Goal: Task Accomplishment & Management: Complete application form

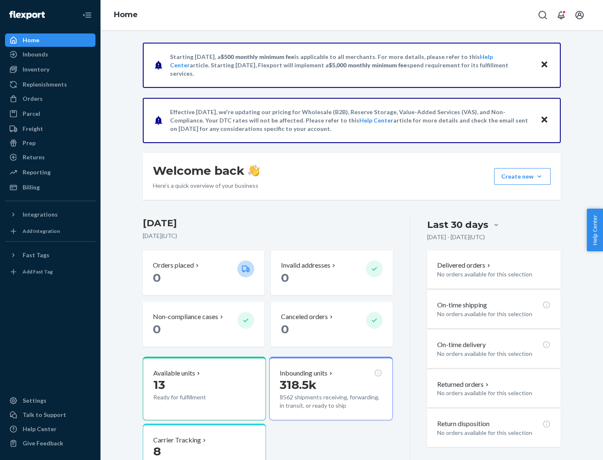
click at [539, 177] on button "Create new Create new inbound Create new order Create new product" at bounding box center [522, 176] width 57 height 17
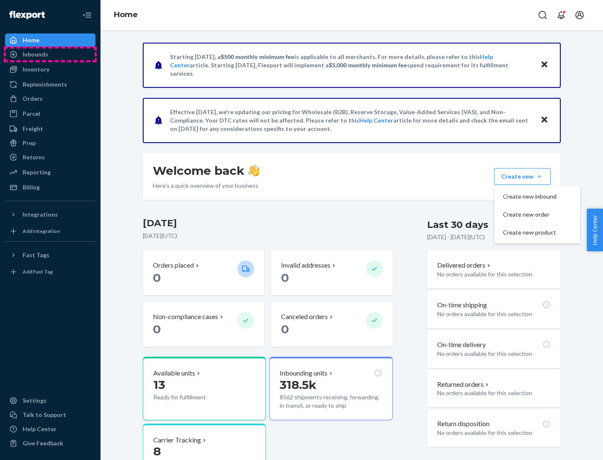
click at [50, 54] on div "Inbounds" at bounding box center [50, 55] width 89 height 12
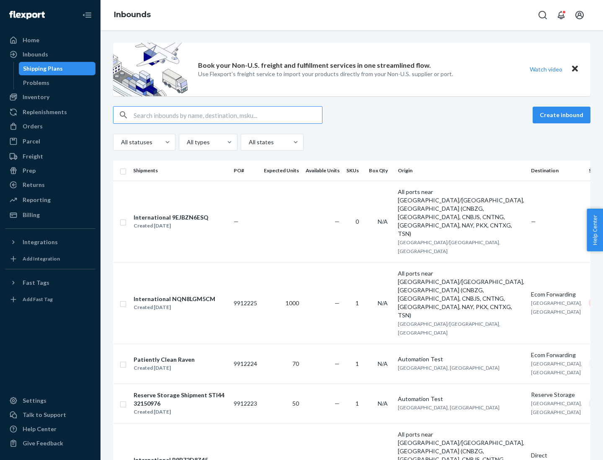
click at [563, 115] on button "Create inbound" at bounding box center [561, 115] width 58 height 17
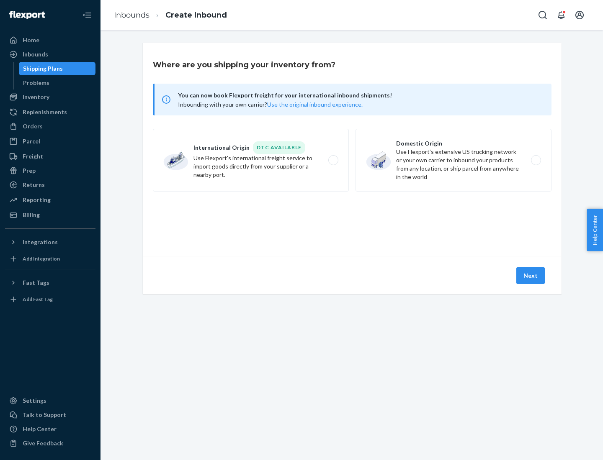
click at [453, 160] on label "Domestic Origin Use Flexport’s extensive US trucking network or your own carrie…" at bounding box center [453, 160] width 196 height 63
click at [535, 160] on input "Domestic Origin Use Flexport’s extensive US trucking network or your own carrie…" at bounding box center [537, 160] width 5 height 5
radio input "true"
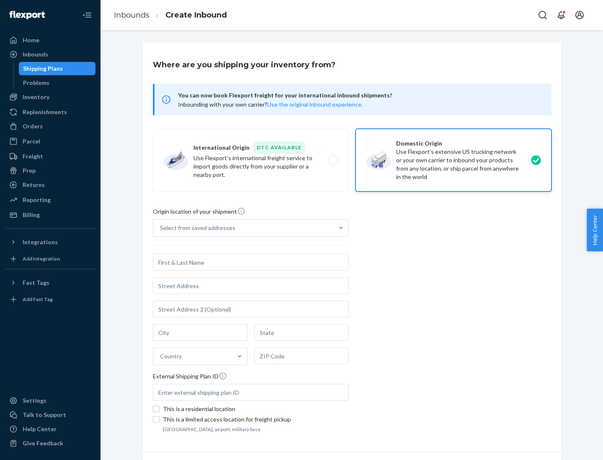
click at [195, 228] on div "Select from saved addresses" at bounding box center [197, 228] width 75 height 8
click at [161, 228] on input "Select from saved addresses" at bounding box center [160, 228] width 1 height 8
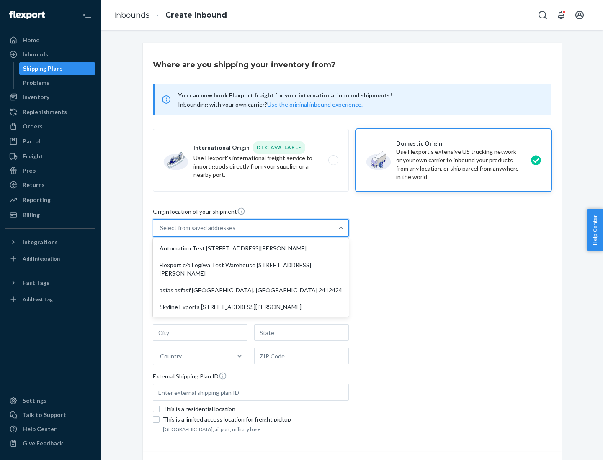
scroll to position [3, 0]
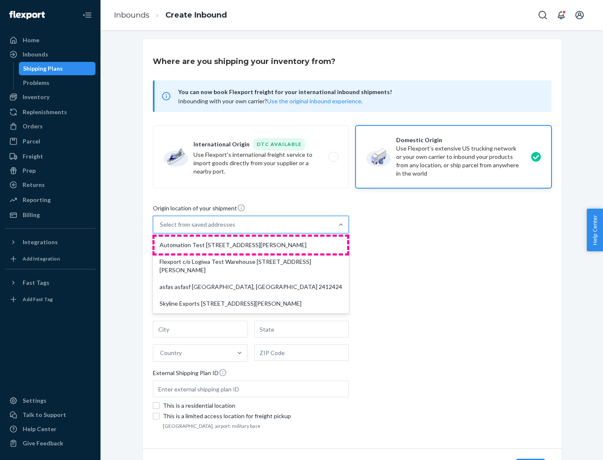
click at [251, 245] on div "Automation Test [STREET_ADDRESS][PERSON_NAME]" at bounding box center [250, 245] width 193 height 17
click at [161, 229] on input "option Automation Test [STREET_ADDRESS][PERSON_NAME] focused, 1 of 4. 4 results…" at bounding box center [160, 225] width 1 height 8
type input "Automation Test"
type input "9th Floor"
type input "[GEOGRAPHIC_DATA]"
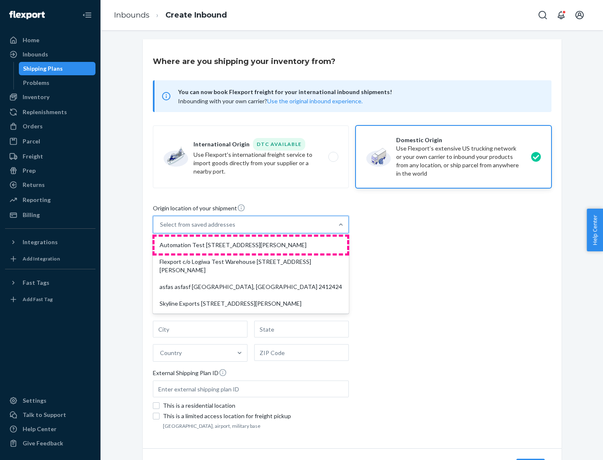
type input "CA"
type input "94104"
type input "[STREET_ADDRESS][PERSON_NAME]"
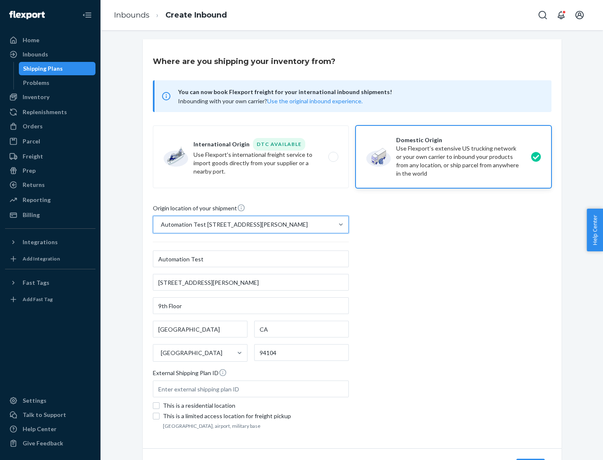
scroll to position [49, 0]
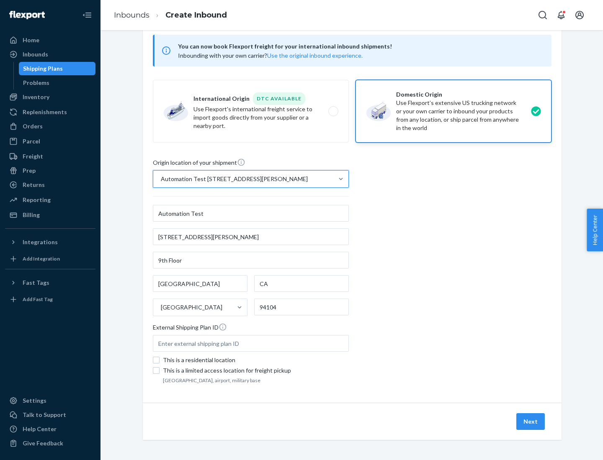
click at [531, 422] on button "Next" at bounding box center [530, 422] width 28 height 17
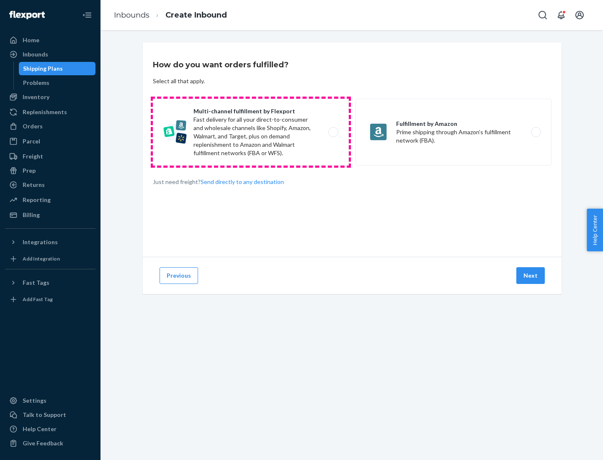
click at [251, 132] on label "Multi-channel fulfillment by Flexport Fast delivery for all your direct-to-cons…" at bounding box center [251, 132] width 196 height 67
click at [333, 132] on input "Multi-channel fulfillment by Flexport Fast delivery for all your direct-to-cons…" at bounding box center [335, 132] width 5 height 5
radio input "true"
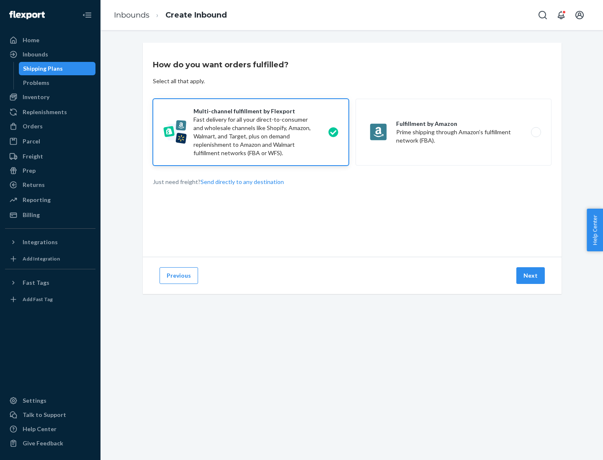
click at [531, 276] on button "Next" at bounding box center [530, 275] width 28 height 17
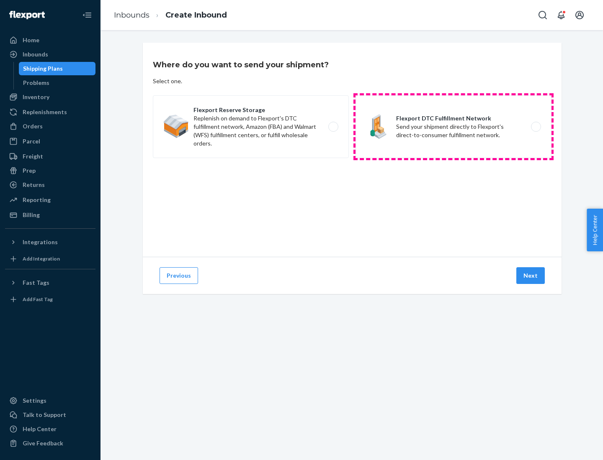
click at [453, 127] on label "Flexport DTC Fulfillment Network Send your shipment directly to Flexport's dire…" at bounding box center [453, 126] width 196 height 63
click at [535, 127] on input "Flexport DTC Fulfillment Network Send your shipment directly to Flexport's dire…" at bounding box center [537, 126] width 5 height 5
radio input "true"
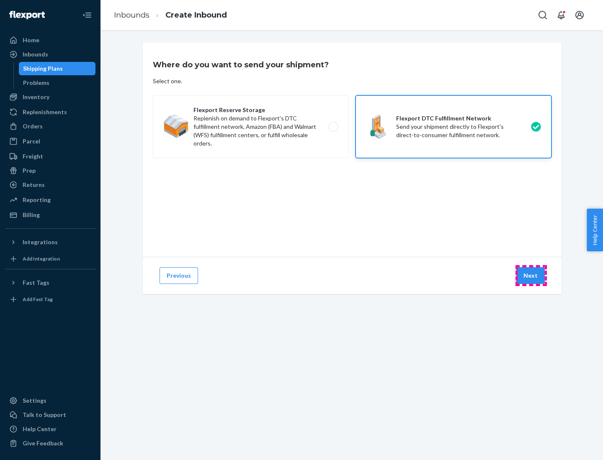
click at [531, 276] on button "Next" at bounding box center [530, 275] width 28 height 17
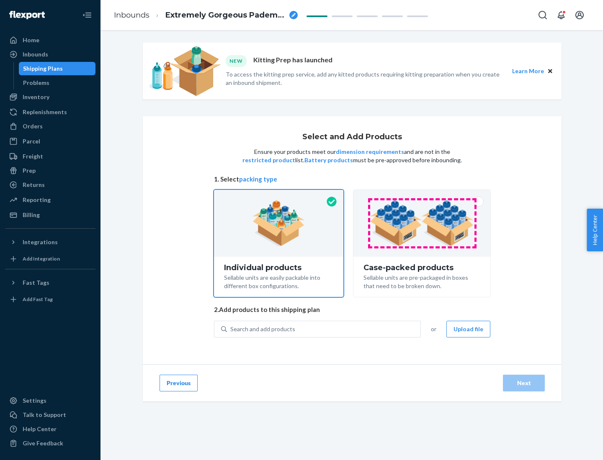
click at [422, 224] on img at bounding box center [422, 223] width 104 height 46
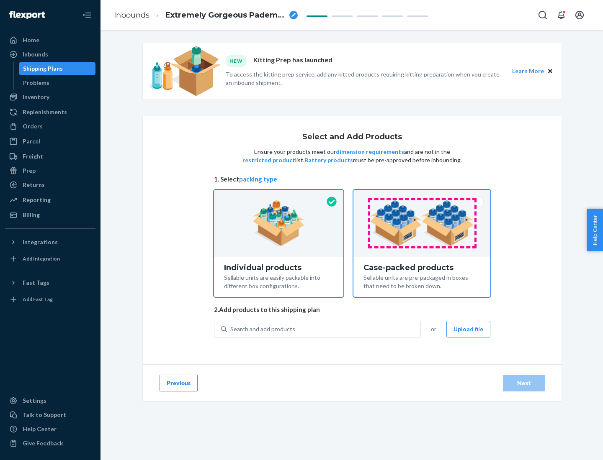
click at [422, 195] on input "Case-packed products Sellable units are pre-packaged in boxes that need to be b…" at bounding box center [421, 192] width 5 height 5
radio input "true"
radio input "false"
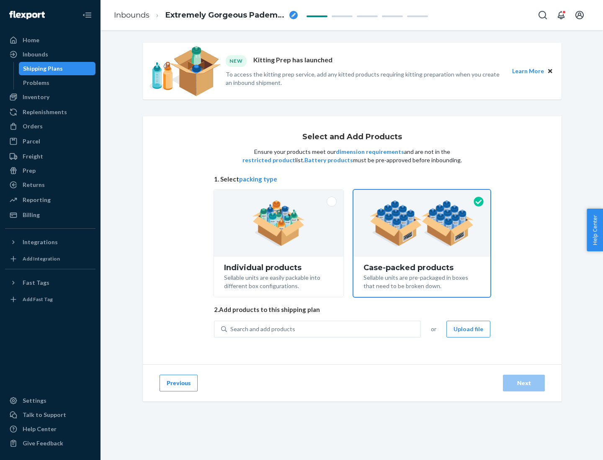
click at [324, 329] on div "Search and add products" at bounding box center [323, 329] width 193 height 15
click at [231, 329] on input "Search and add products" at bounding box center [230, 329] width 1 height 8
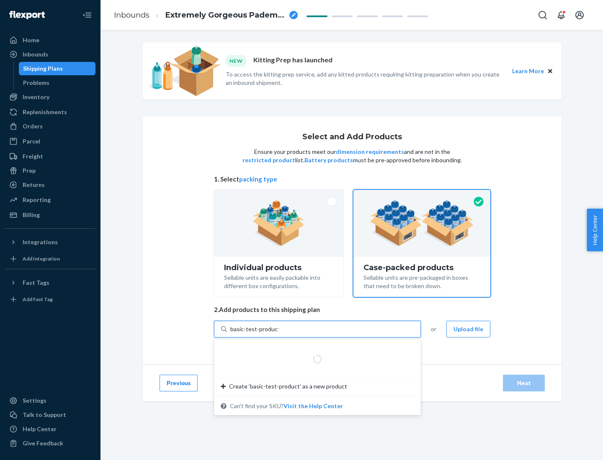
type input "basic-test-product-1"
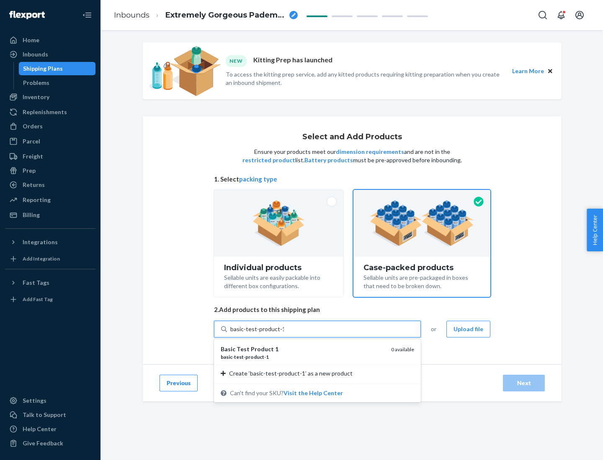
click at [303, 357] on div "basic - test - product - 1" at bounding box center [303, 357] width 164 height 7
click at [284, 334] on input "basic-test-product-1" at bounding box center [257, 329] width 54 height 8
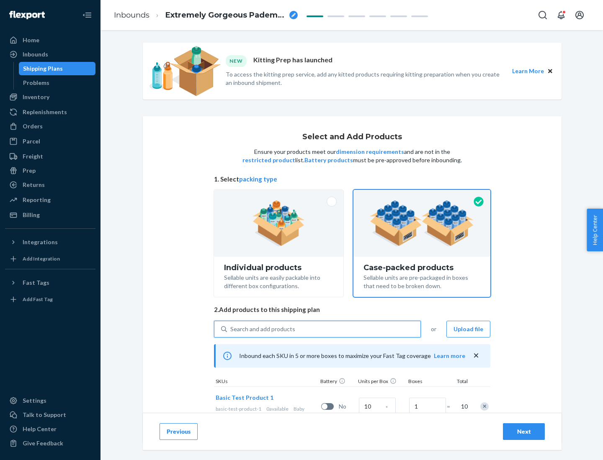
scroll to position [30, 0]
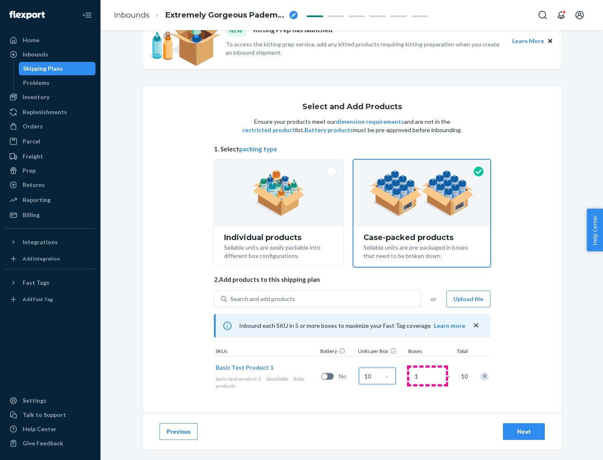
type input "10"
type input "7"
click at [524, 432] on div "Next" at bounding box center [524, 432] width 28 height 8
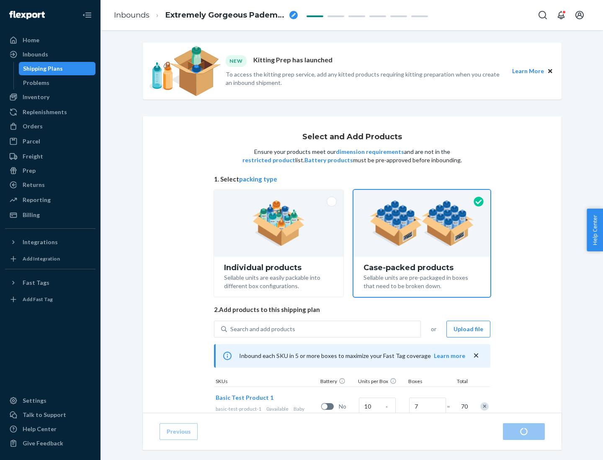
radio input "true"
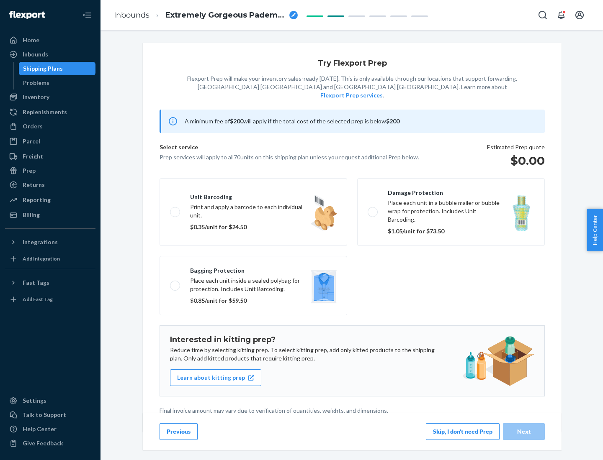
scroll to position [2, 0]
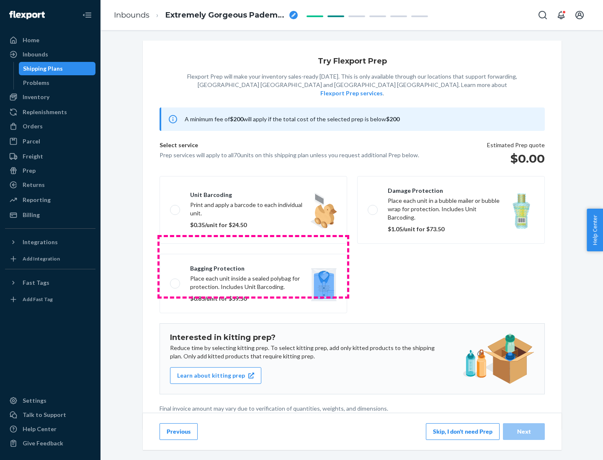
click at [253, 267] on label "Bagging protection Place each unit inside a sealed polybag for protection. Incl…" at bounding box center [253, 283] width 188 height 59
click at [175, 281] on input "Bagging protection Place each unit inside a sealed polybag for protection. Incl…" at bounding box center [172, 283] width 5 height 5
checkbox input "true"
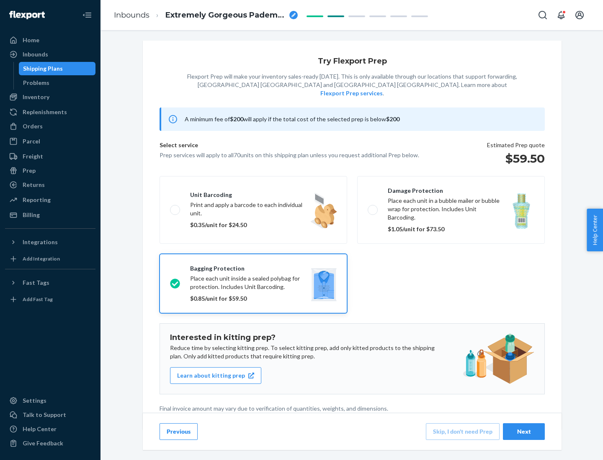
click at [524, 432] on div "Next" at bounding box center [524, 432] width 28 height 8
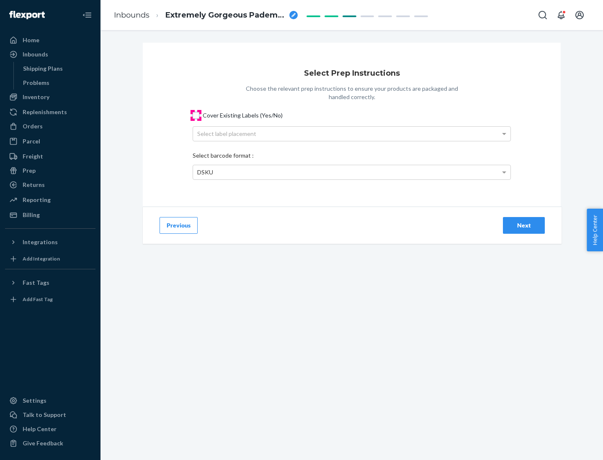
click at [196, 115] on input "Cover Existing Labels (Yes/No)" at bounding box center [196, 115] width 7 height 7
checkbox input "true"
click at [352, 134] on div "Select label placement" at bounding box center [351, 134] width 317 height 14
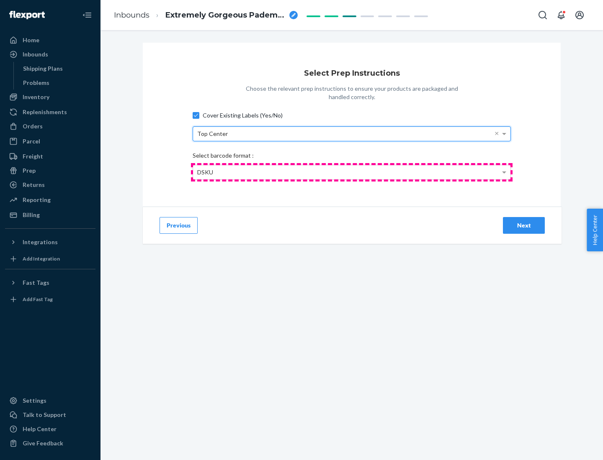
click at [352, 172] on div "DSKU" at bounding box center [351, 172] width 317 height 14
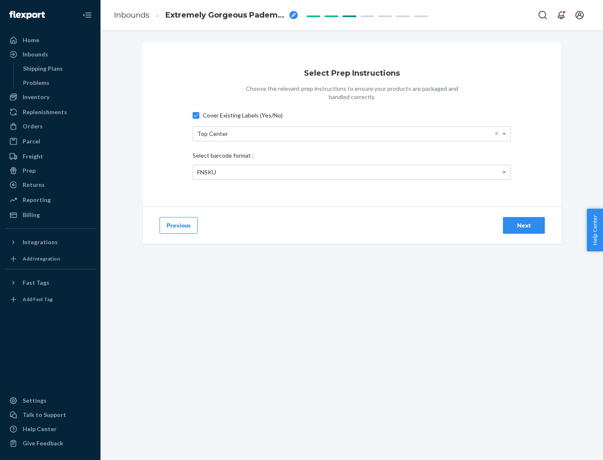
click at [524, 225] on div "Next" at bounding box center [524, 225] width 28 height 8
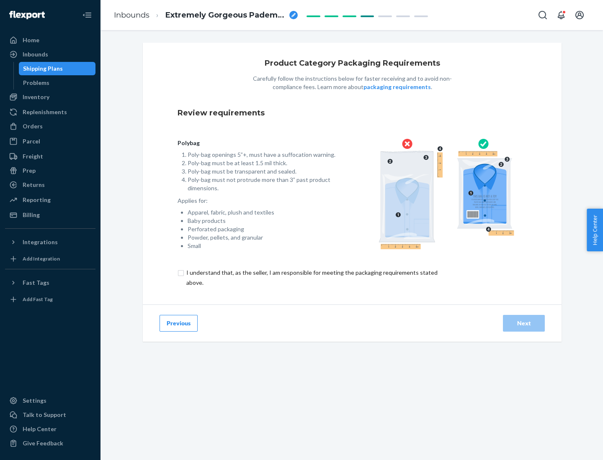
click at [311, 278] on input "checkbox" at bounding box center [316, 278] width 278 height 20
checkbox input "true"
click at [524, 323] on div "Next" at bounding box center [524, 323] width 28 height 8
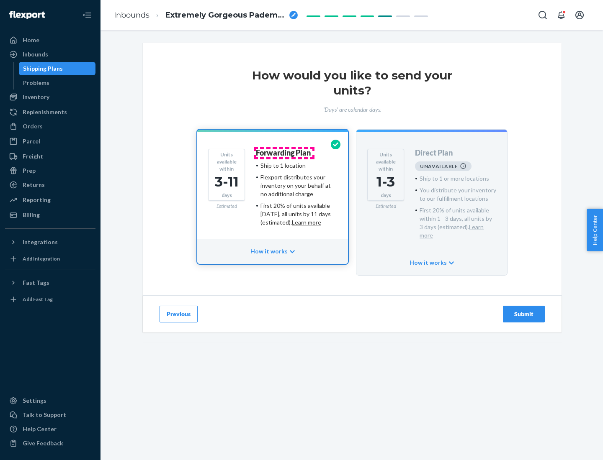
click at [284, 153] on h4 "Forwarding Plan" at bounding box center [283, 153] width 55 height 8
click at [524, 310] on div "Submit" at bounding box center [524, 314] width 28 height 8
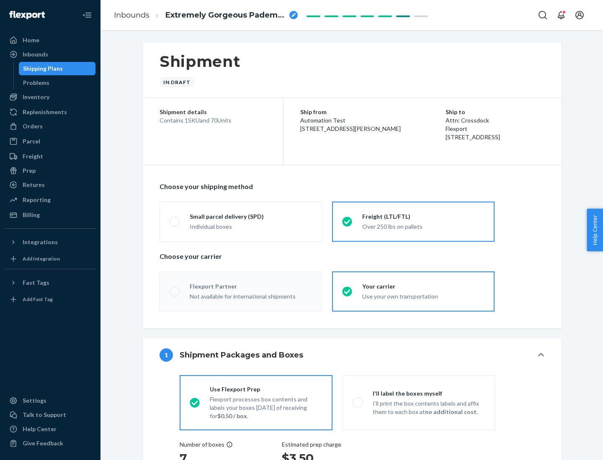
radio input "true"
radio input "false"
radio input "true"
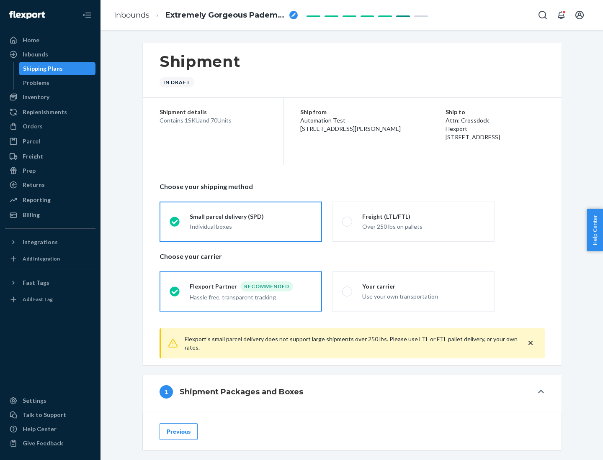
click at [251, 226] on div "Individual boxes" at bounding box center [251, 227] width 122 height 8
click at [175, 224] on input "Small parcel delivery (SPD) Individual boxes" at bounding box center [172, 221] width 5 height 5
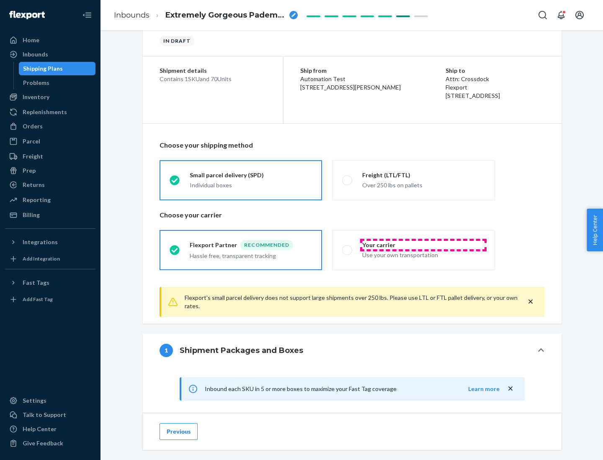
click at [423, 245] on div "Your carrier" at bounding box center [423, 245] width 122 height 8
click at [347, 247] on input "Your carrier Use your own transportation" at bounding box center [344, 249] width 5 height 5
radio input "true"
radio input "false"
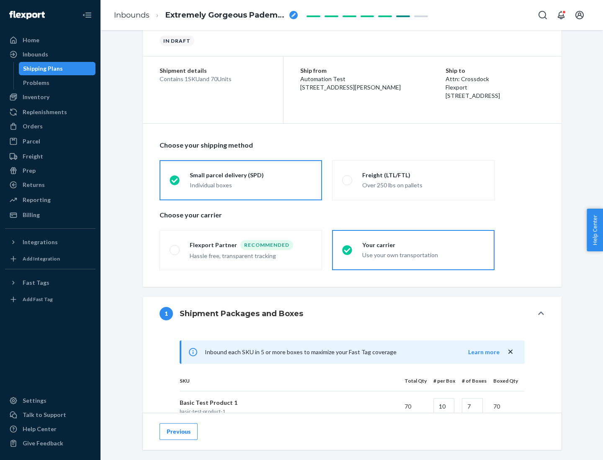
scroll to position [203, 0]
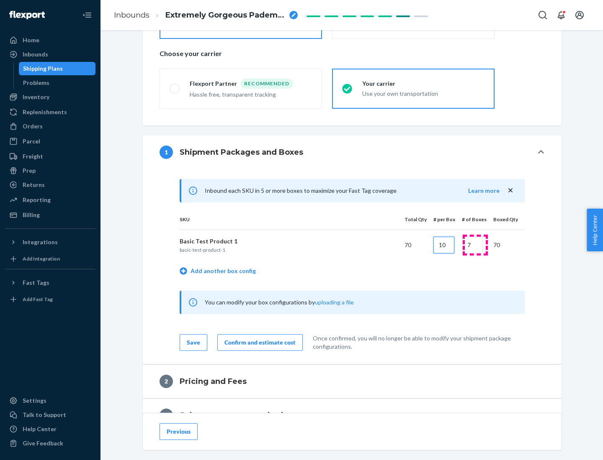
type input "10"
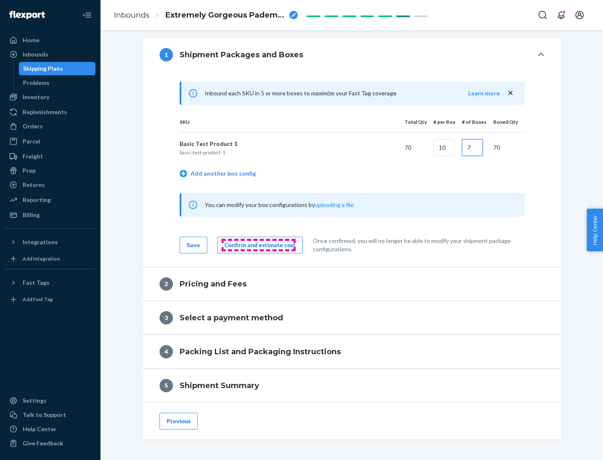
type input "7"
click at [258, 245] on div "Confirm and estimate cost" at bounding box center [259, 245] width 71 height 8
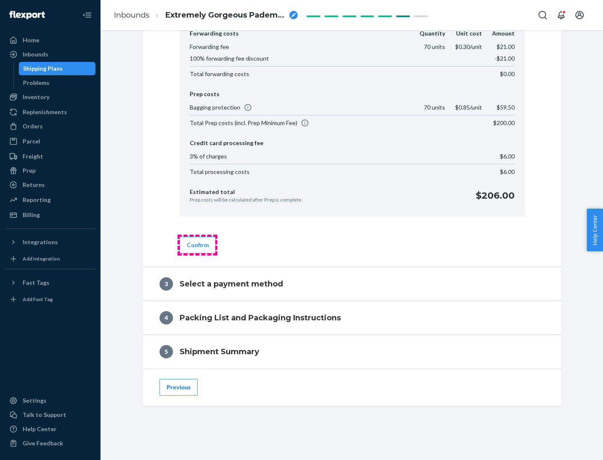
click at [197, 245] on button "Confirm" at bounding box center [198, 245] width 36 height 17
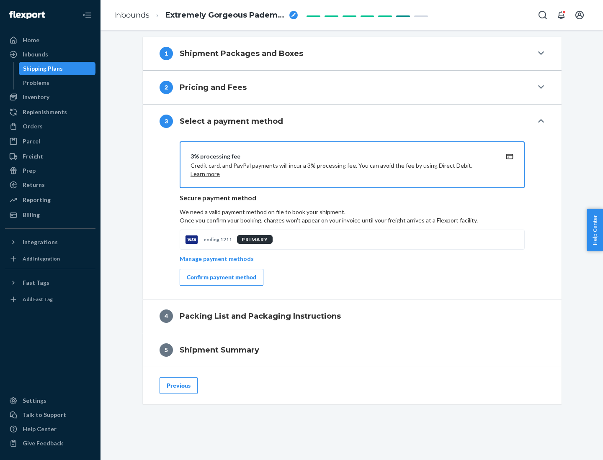
click at [221, 278] on div "Confirm payment method" at bounding box center [221, 277] width 69 height 8
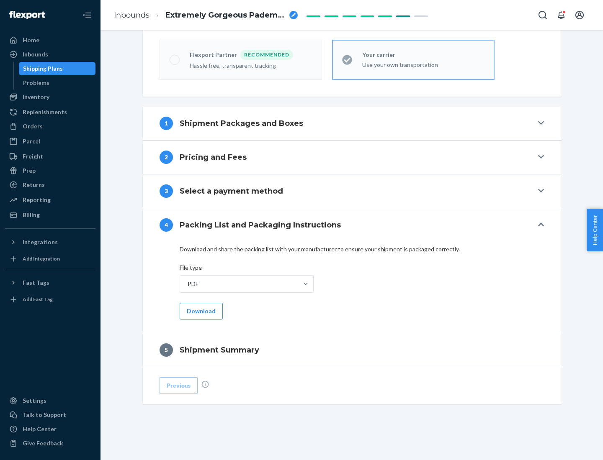
scroll to position [232, 0]
click at [200, 311] on button "Download" at bounding box center [201, 311] width 43 height 17
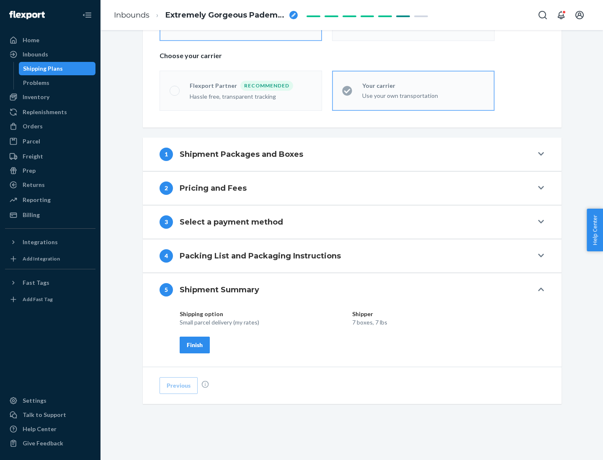
scroll to position [201, 0]
